Goal: Task Accomplishment & Management: Use online tool/utility

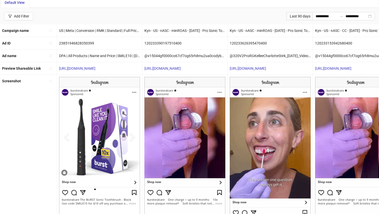
scroll to position [17, 0]
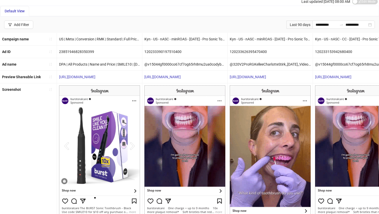
click at [297, 26] on div "Last 90 days" at bounding box center [299, 25] width 26 height 8
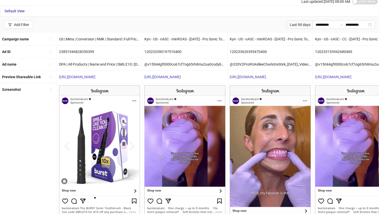
click at [303, 23] on div "Last 90 days" at bounding box center [299, 25] width 26 height 8
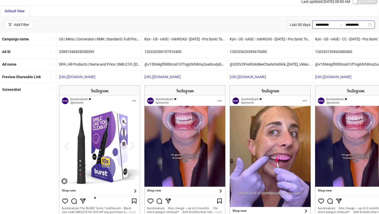
click at [311, 23] on input "**********" at bounding box center [326, 25] width 22 height 6
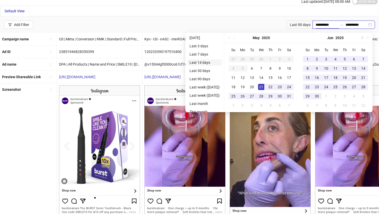
type input "**********"
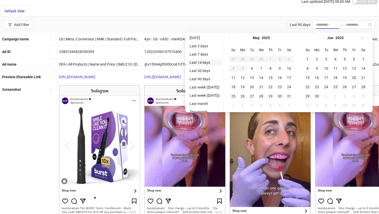
click at [209, 64] on li "Last 14 days" at bounding box center [204, 63] width 34 height 6
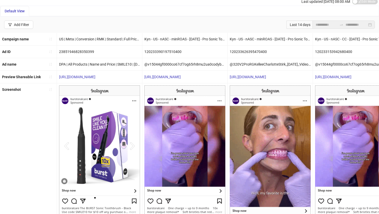
click at [242, 16] on div "Default View" at bounding box center [189, 11] width 378 height 10
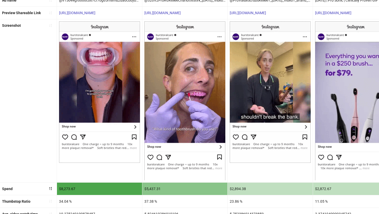
scroll to position [108, 0]
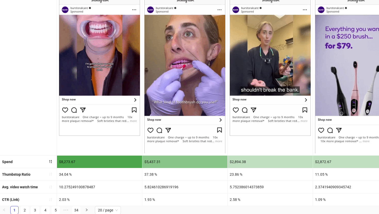
drag, startPoint x: 39, startPoint y: 199, endPoint x: 10, endPoint y: 198, distance: 29.4
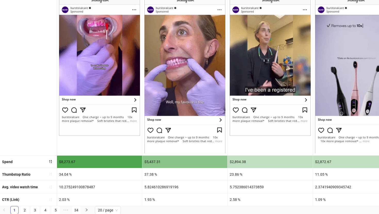
click at [39, 199] on div "CTR (Link)" at bounding box center [28, 200] width 57 height 12
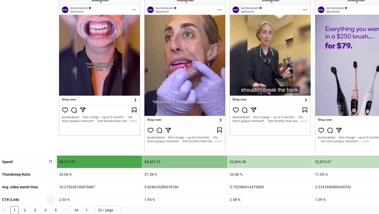
click at [49, 198] on icon "sort-ascending" at bounding box center [50, 199] width 3 height 3
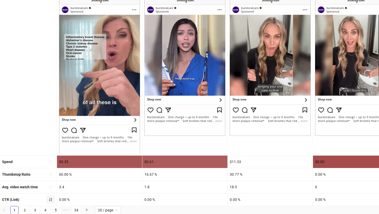
click at [50, 200] on icon "sort-ascending" at bounding box center [51, 200] width 4 height 4
